Goal: Information Seeking & Learning: Learn about a topic

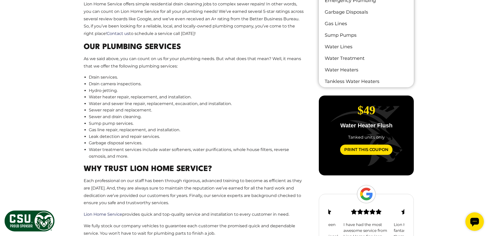
scroll to position [488, 0]
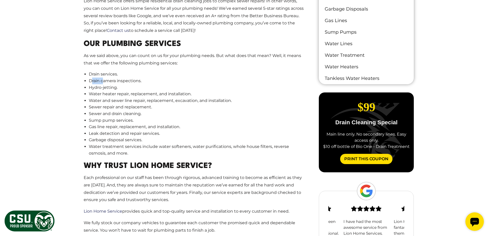
drag, startPoint x: 91, startPoint y: 72, endPoint x: 104, endPoint y: 75, distance: 13.6
click at [103, 78] on li "Drain camera inspections." at bounding box center [196, 81] width 215 height 7
click at [106, 84] on li "Hydro-jetting." at bounding box center [196, 87] width 215 height 7
drag, startPoint x: 96, startPoint y: 86, endPoint x: 137, endPoint y: 89, distance: 41.2
click at [137, 91] on li "Water heater repair, replacement, and installation." at bounding box center [196, 94] width 215 height 7
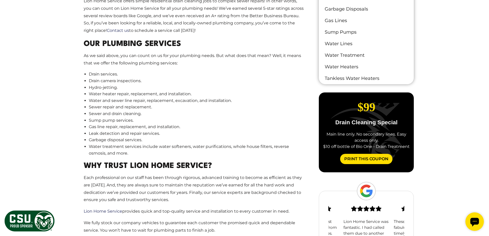
click at [143, 97] on li "Water and sewer line repair, replacement, excavation, and installation." at bounding box center [196, 100] width 215 height 7
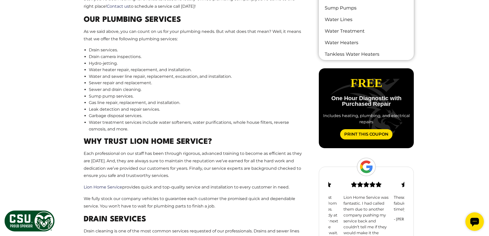
scroll to position [514, 0]
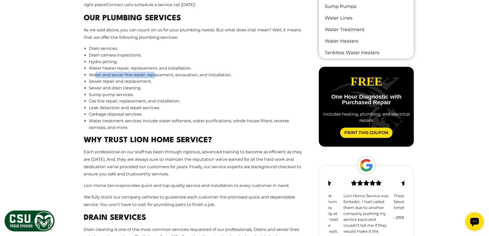
drag, startPoint x: 96, startPoint y: 69, endPoint x: 156, endPoint y: 71, distance: 60.1
click at [156, 72] on li "Water and sewer line repair, replacement, excavation, and installation." at bounding box center [196, 75] width 215 height 7
click at [176, 78] on li "Sewer repair and replacement." at bounding box center [196, 81] width 215 height 7
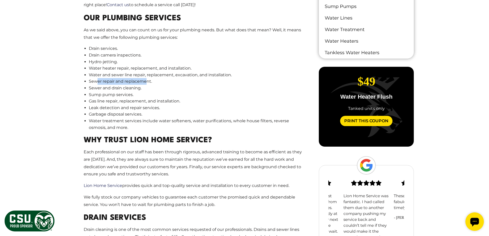
drag, startPoint x: 97, startPoint y: 74, endPoint x: 148, endPoint y: 77, distance: 51.7
click at [148, 78] on li "Sewer repair and replacement." at bounding box center [196, 81] width 215 height 7
click at [164, 85] on li "Sewer and drain cleaning." at bounding box center [196, 88] width 215 height 7
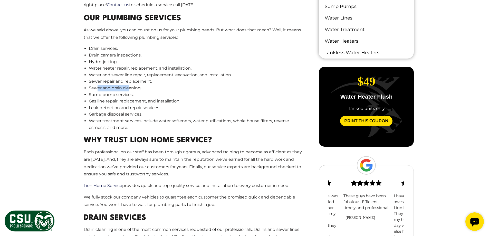
drag, startPoint x: 97, startPoint y: 81, endPoint x: 133, endPoint y: 83, distance: 36.0
click at [133, 85] on li "Sewer and drain cleaning." at bounding box center [196, 88] width 215 height 7
click at [132, 91] on li "Sump pump services." at bounding box center [196, 94] width 215 height 7
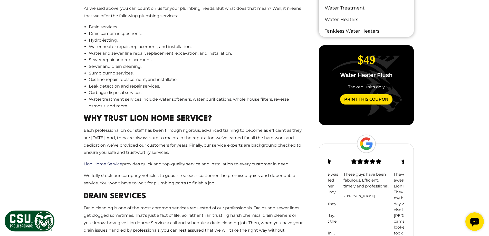
scroll to position [539, 0]
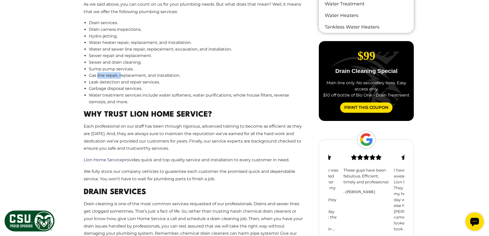
drag, startPoint x: 97, startPoint y: 68, endPoint x: 127, endPoint y: 72, distance: 30.1
click at [125, 72] on li "Gas line repair, replacement, and installation." at bounding box center [196, 75] width 215 height 7
click at [133, 79] on li "Leak detection and repair services." at bounding box center [196, 82] width 215 height 7
drag, startPoint x: 98, startPoint y: 75, endPoint x: 146, endPoint y: 77, distance: 48.1
click at [145, 79] on li "Leak detection and repair services." at bounding box center [196, 82] width 215 height 7
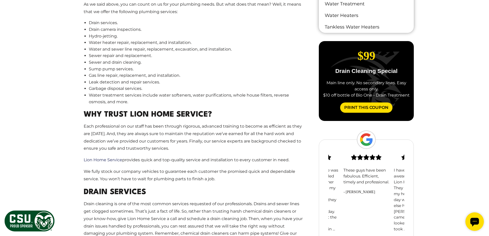
drag, startPoint x: 148, startPoint y: 77, endPoint x: 144, endPoint y: 80, distance: 4.4
click at [148, 79] on li "Leak detection and repair services." at bounding box center [196, 82] width 215 height 7
drag, startPoint x: 95, startPoint y: 81, endPoint x: 144, endPoint y: 82, distance: 48.8
click at [143, 85] on li "Garbage disposal services." at bounding box center [196, 88] width 215 height 7
click at [144, 85] on li "Garbage disposal services." at bounding box center [196, 88] width 215 height 7
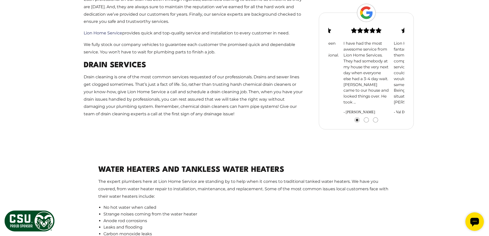
scroll to position [668, 0]
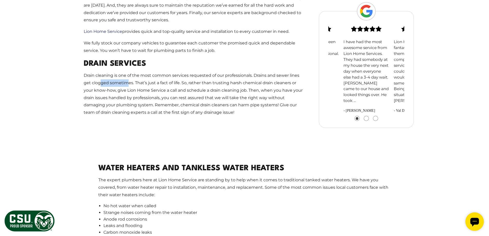
drag, startPoint x: 100, startPoint y: 77, endPoint x: 141, endPoint y: 80, distance: 41.2
click at [140, 79] on p "Drain cleaning is one of the most common services requested of our professional…" at bounding box center [194, 94] width 221 height 44
click at [152, 81] on p "Drain cleaning is one of the most common services requested of our professional…" at bounding box center [194, 94] width 221 height 44
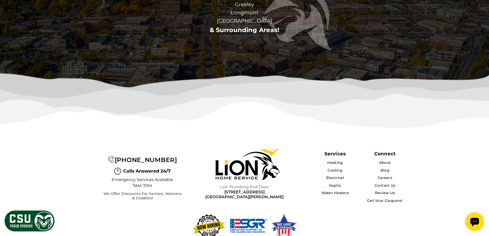
scroll to position [2224, 0]
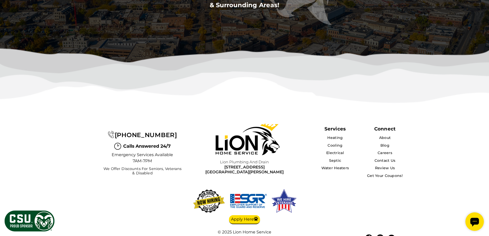
drag, startPoint x: 66, startPoint y: 90, endPoint x: 65, endPoint y: 85, distance: 5.0
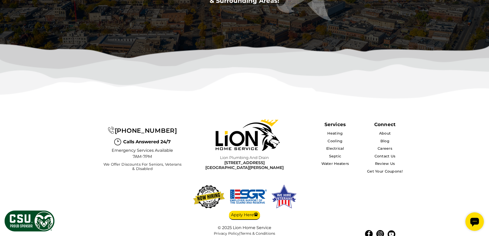
drag, startPoint x: 65, startPoint y: 85, endPoint x: 66, endPoint y: 110, distance: 25.5
click at [82, 99] on img at bounding box center [244, 77] width 489 height 67
click at [43, 111] on div "Services Heating Cooling Electrical Septic Water Heaters Connect About Blog Car…" at bounding box center [244, 179] width 489 height 137
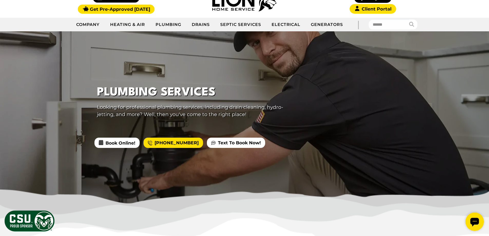
scroll to position [0, 0]
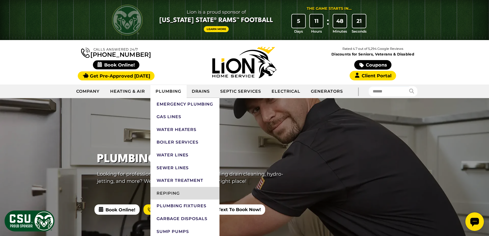
click at [178, 193] on link "Repiping" at bounding box center [184, 193] width 69 height 13
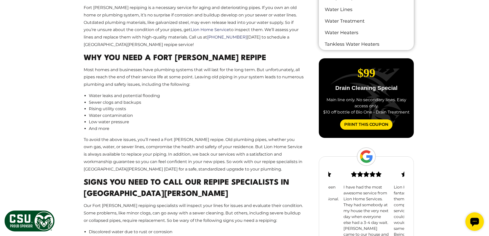
scroll to position [411, 0]
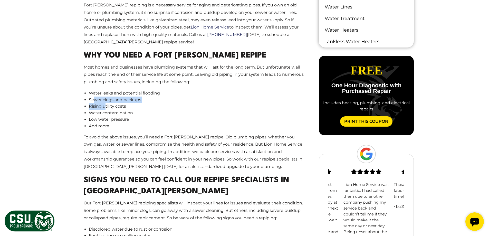
drag, startPoint x: 95, startPoint y: 82, endPoint x: 116, endPoint y: 92, distance: 23.2
click at [108, 90] on ul "Water leaks and potential flooding Sewer clogs and backups Rising utility costs…" at bounding box center [196, 110] width 215 height 40
click at [116, 110] on li "Water contamination" at bounding box center [196, 113] width 215 height 7
drag, startPoint x: 101, startPoint y: 95, endPoint x: 123, endPoint y: 105, distance: 23.9
click at [122, 97] on ul "Water leaks and potential flooding Sewer clogs and backups Rising utility costs…" at bounding box center [196, 110] width 215 height 40
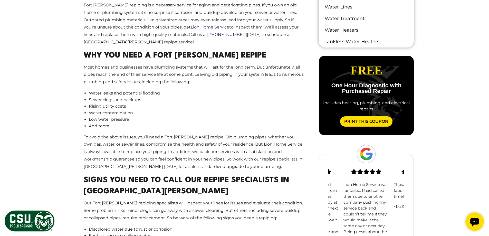
click at [123, 123] on li "And more" at bounding box center [196, 126] width 215 height 7
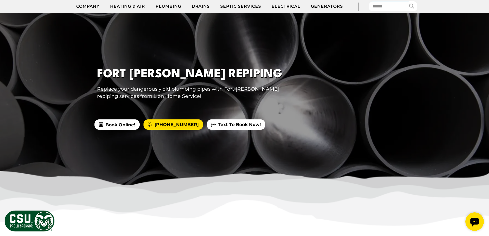
scroll to position [77, 0]
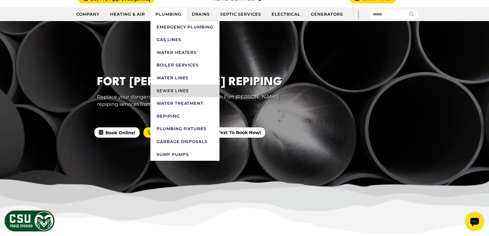
click at [168, 90] on link "Sewer Lines" at bounding box center [184, 90] width 69 height 13
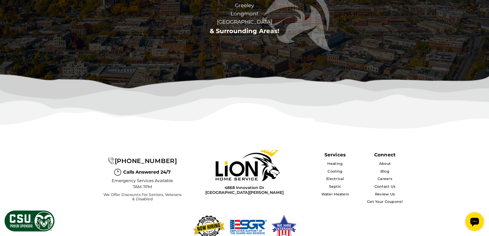
scroll to position [1663, 0]
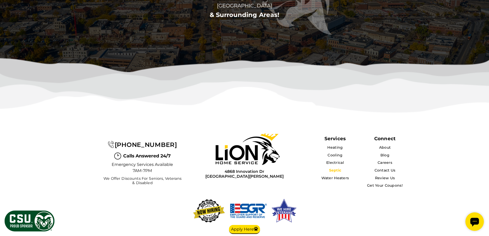
click at [334, 168] on link "Septic" at bounding box center [335, 170] width 12 height 5
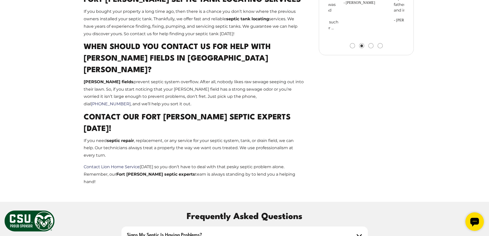
scroll to position [616, 0]
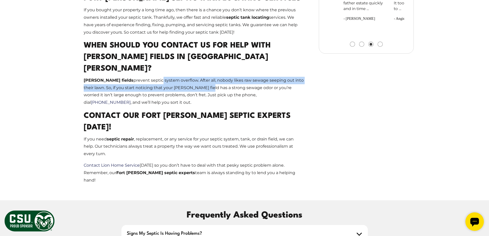
drag, startPoint x: 138, startPoint y: 70, endPoint x: 184, endPoint y: 73, distance: 46.3
click at [184, 77] on p "[PERSON_NAME] fields prevent septic system overflow. After all, nobody likes ra…" at bounding box center [194, 92] width 221 height 30
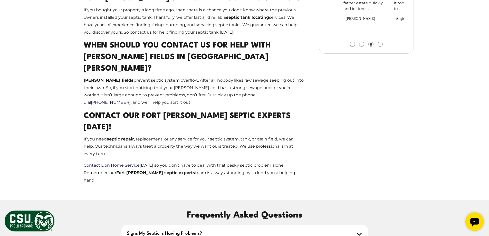
click at [194, 77] on p "[PERSON_NAME] fields prevent septic system overflow. After all, nobody likes ra…" at bounding box center [194, 92] width 221 height 30
drag, startPoint x: 100, startPoint y: 76, endPoint x: 140, endPoint y: 78, distance: 40.3
click at [140, 78] on p "[PERSON_NAME] fields prevent septic system overflow. After all, nobody likes ra…" at bounding box center [194, 92] width 221 height 30
click at [150, 79] on p "[PERSON_NAME] fields prevent septic system overflow. After all, nobody likes ra…" at bounding box center [194, 92] width 221 height 30
drag, startPoint x: 174, startPoint y: 77, endPoint x: 216, endPoint y: 80, distance: 41.9
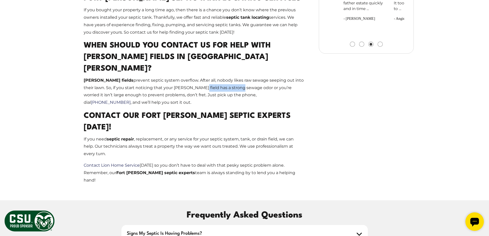
click at [215, 80] on p "[PERSON_NAME] fields prevent septic system overflow. After all, nobody likes ra…" at bounding box center [194, 92] width 221 height 30
click at [218, 80] on p "[PERSON_NAME] fields prevent septic system overflow. After all, nobody likes ra…" at bounding box center [194, 92] width 221 height 30
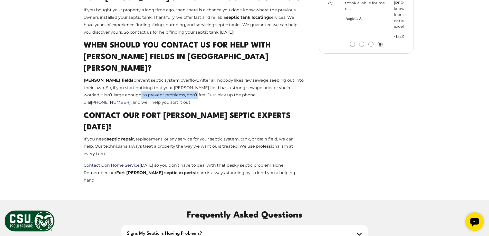
drag, startPoint x: 96, startPoint y: 83, endPoint x: 153, endPoint y: 87, distance: 57.6
click at [151, 87] on p "[PERSON_NAME] fields prevent septic system overflow. After all, nobody likes ra…" at bounding box center [194, 92] width 221 height 30
click at [162, 87] on p "[PERSON_NAME] fields prevent septic system overflow. After all, nobody likes ra…" at bounding box center [194, 92] width 221 height 30
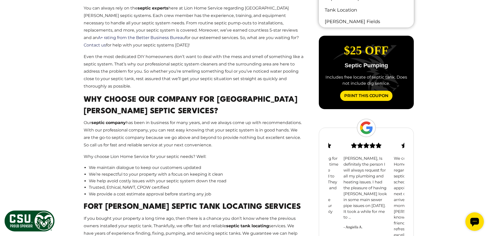
scroll to position [282, 0]
